Goal: Task Accomplishment & Management: Use online tool/utility

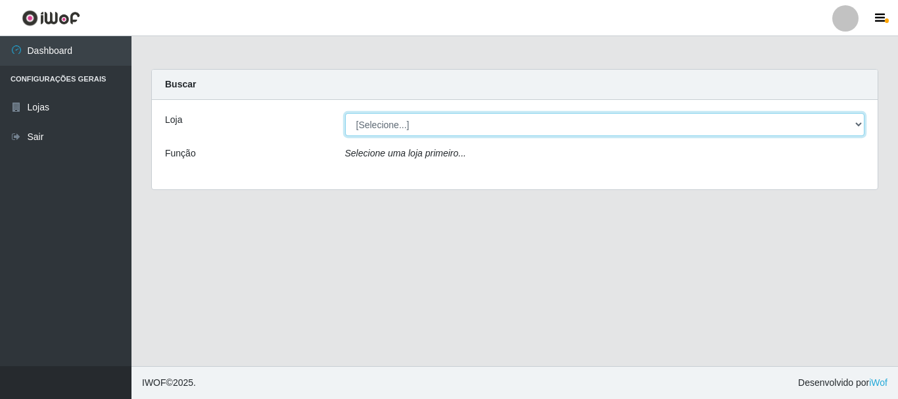
click at [856, 125] on select "[Selecione...] Nordestão - Alecrim" at bounding box center [605, 124] width 520 height 23
select select "453"
click at [345, 113] on select "[Selecione...] Nordestão - Alecrim" at bounding box center [605, 124] width 520 height 23
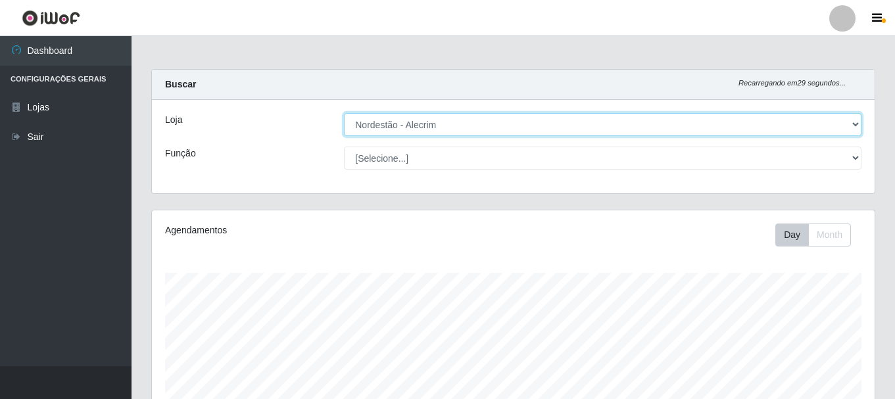
scroll to position [273, 722]
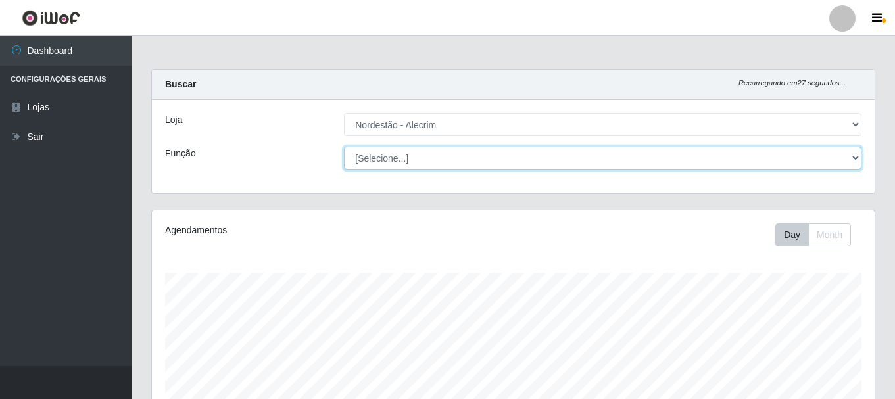
click at [857, 153] on select "[Selecione...] Embalador Embalador + Embalador ++" at bounding box center [602, 158] width 517 height 23
select select "1"
click at [344, 147] on select "[Selecione...] Embalador Embalador + Embalador ++" at bounding box center [602, 158] width 517 height 23
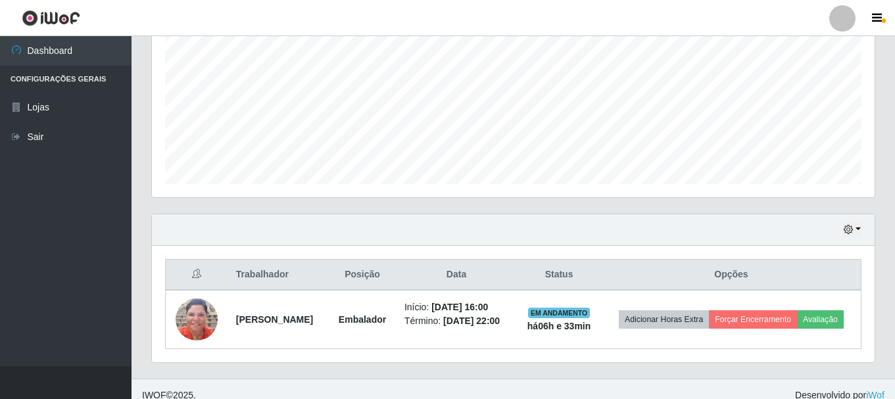
scroll to position [308, 0]
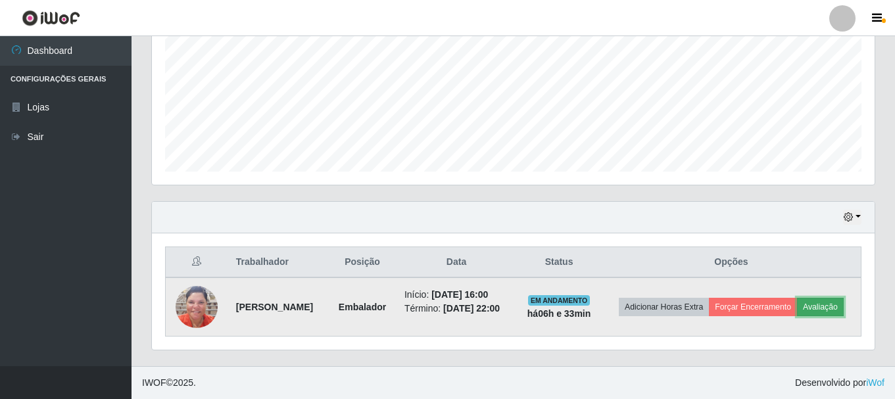
click at [797, 308] on button "Avaliação" at bounding box center [820, 307] width 47 height 18
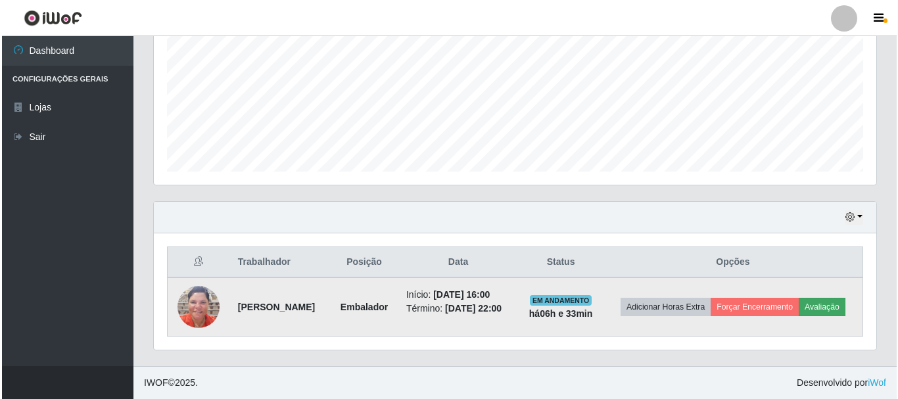
scroll to position [273, 716]
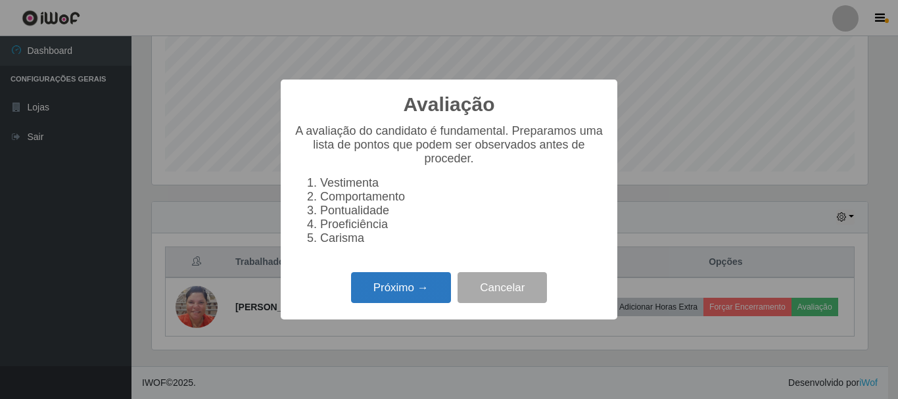
click at [417, 294] on button "Próximo →" at bounding box center [401, 287] width 100 height 31
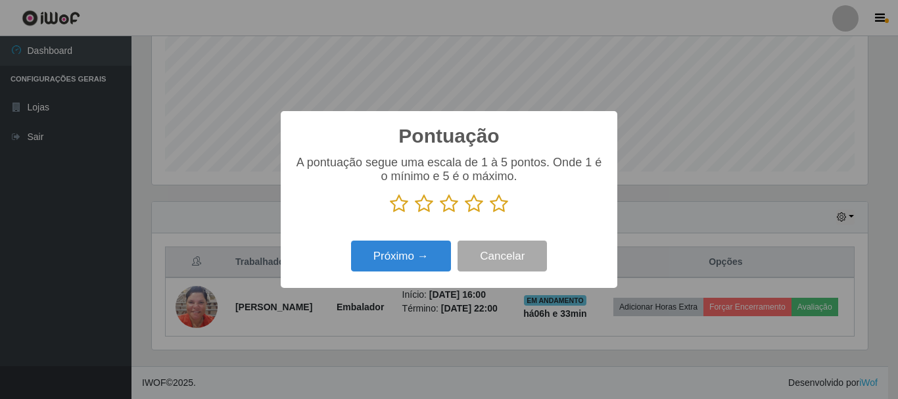
scroll to position [657032, 656589]
click at [498, 206] on icon at bounding box center [499, 204] width 18 height 20
click at [490, 214] on input "radio" at bounding box center [490, 214] width 0 height 0
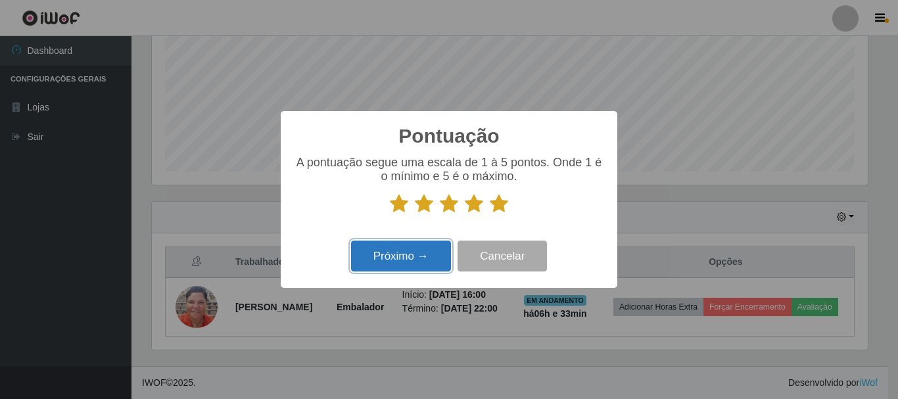
click at [411, 260] on button "Próximo →" at bounding box center [401, 256] width 100 height 31
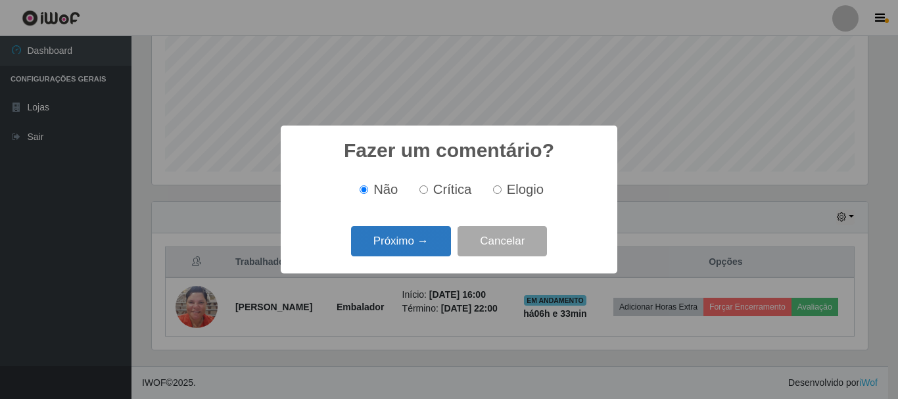
click at [421, 241] on button "Próximo →" at bounding box center [401, 241] width 100 height 31
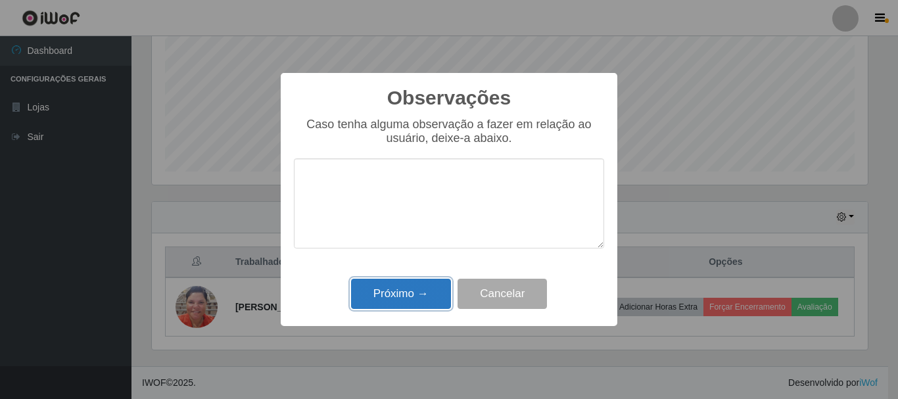
click at [416, 293] on button "Próximo →" at bounding box center [401, 294] width 100 height 31
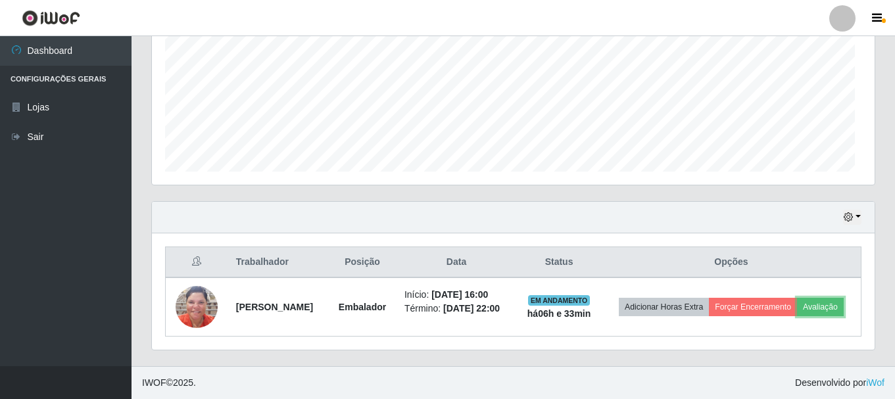
scroll to position [273, 722]
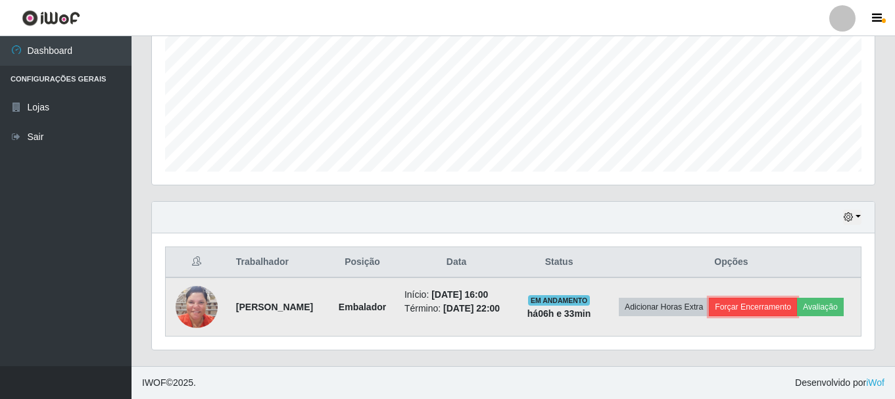
click at [759, 298] on button "Forçar Encerramento" at bounding box center [753, 307] width 88 height 18
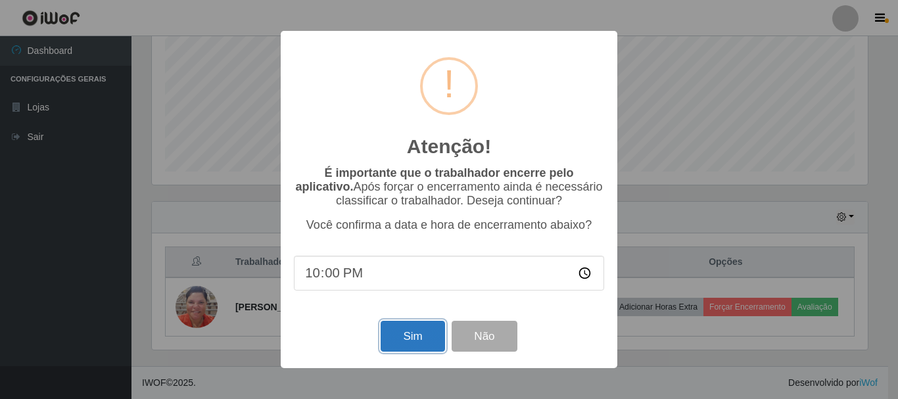
click at [404, 342] on button "Sim" at bounding box center [413, 336] width 64 height 31
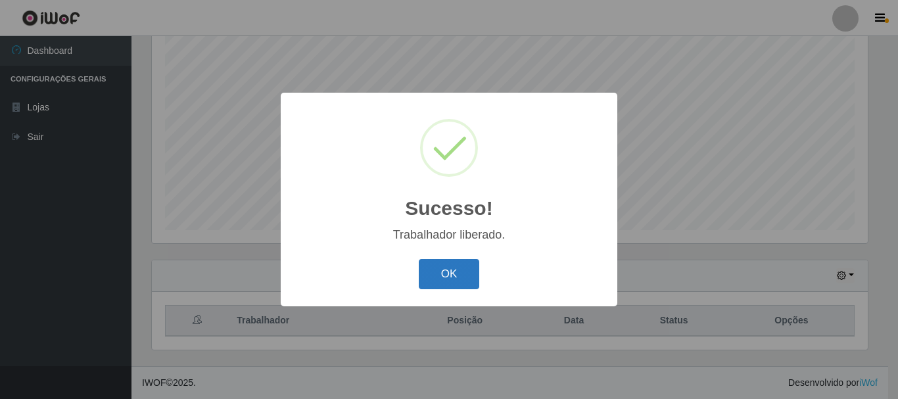
click at [447, 279] on button "OK" at bounding box center [449, 274] width 61 height 31
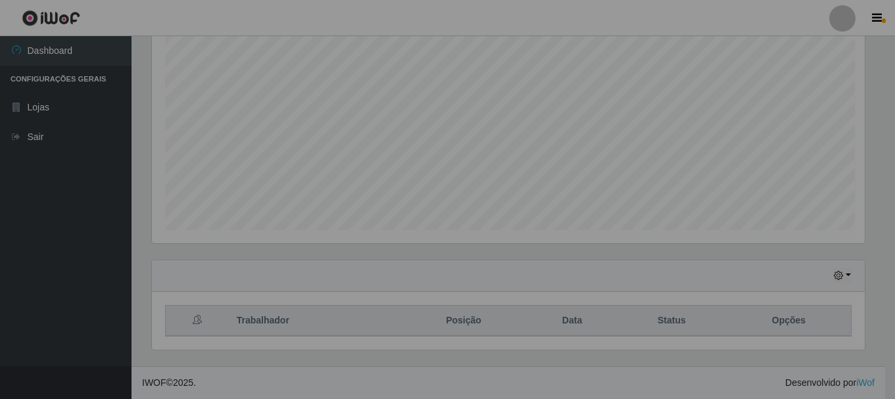
scroll to position [273, 722]
